Goal: Transaction & Acquisition: Purchase product/service

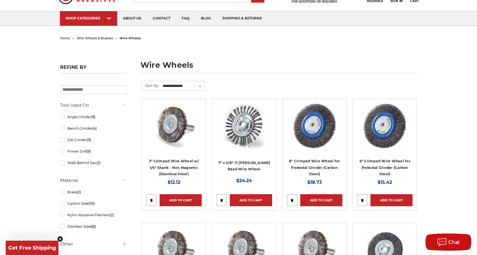
click at [254, 130] on img at bounding box center [244, 126] width 46 height 46
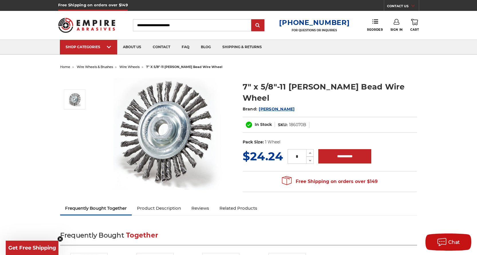
scroll to position [15, 0]
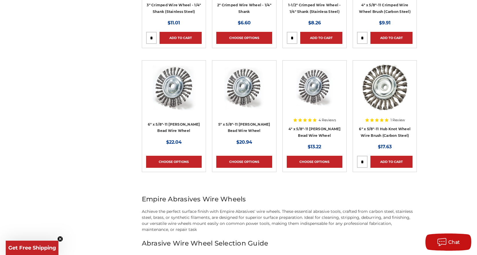
scroll to position [315, 0]
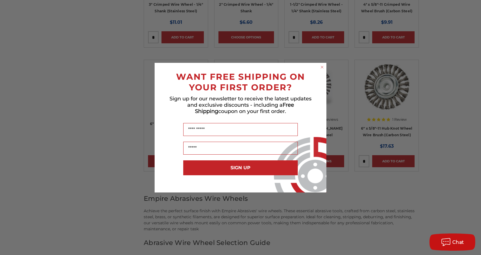
click at [322, 64] on circle "Close dialog" at bounding box center [322, 66] width 5 height 5
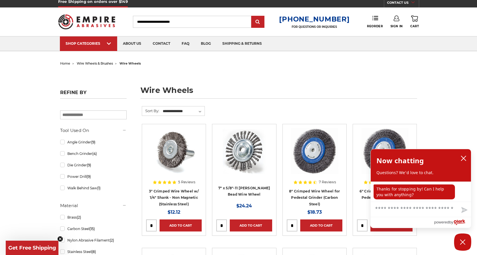
scroll to position [0, 0]
